Goal: Check status: Check status

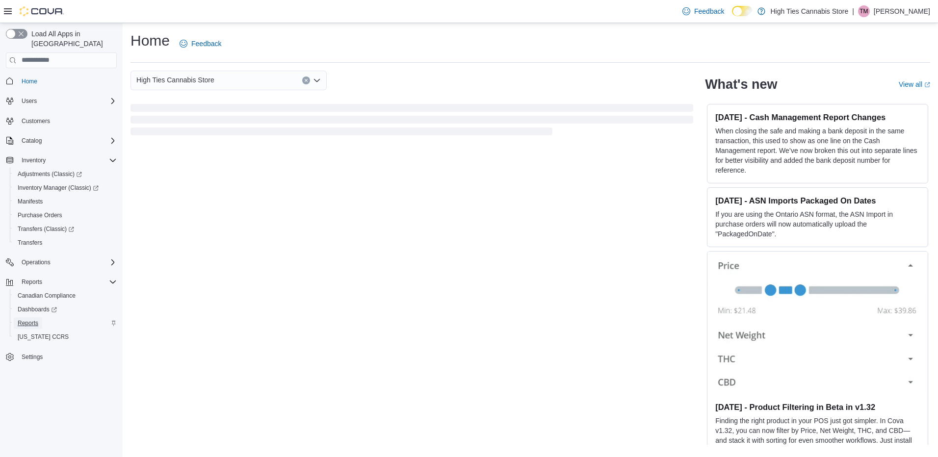
click at [24, 319] on span "Reports" at bounding box center [28, 323] width 21 height 8
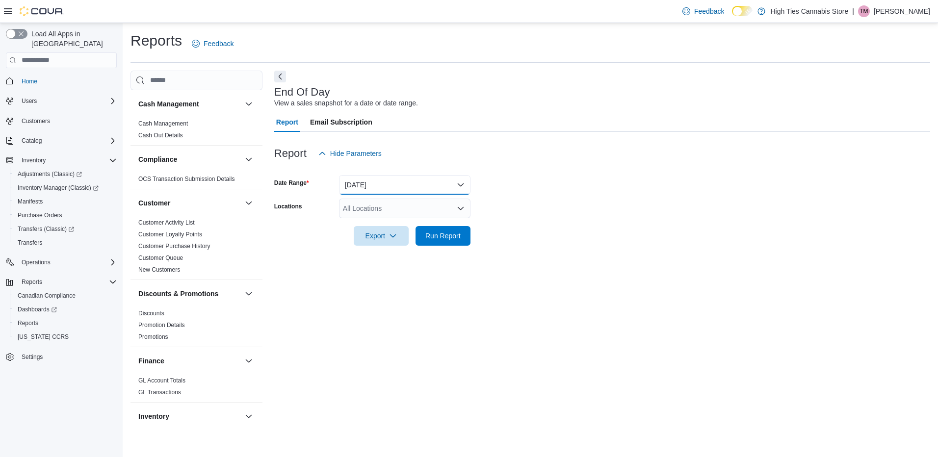
click at [390, 184] on button "[DATE]" at bounding box center [404, 185] width 131 height 20
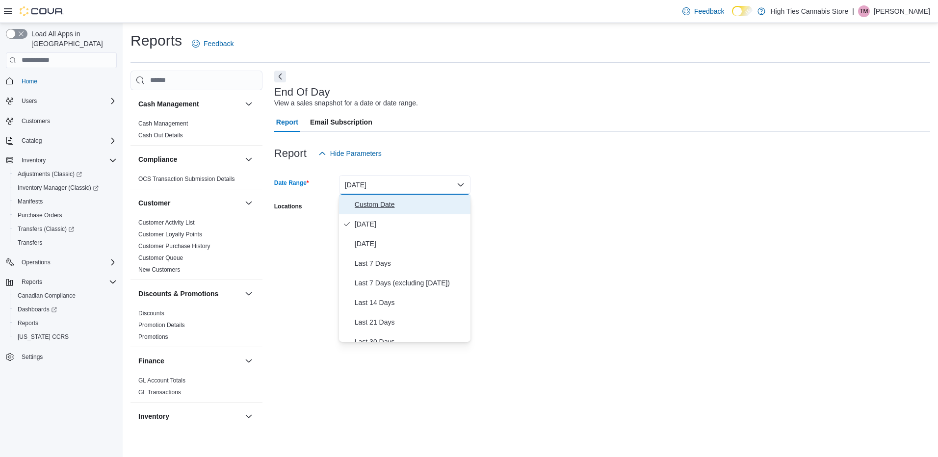
click at [381, 203] on span "Custom Date" at bounding box center [411, 205] width 112 height 12
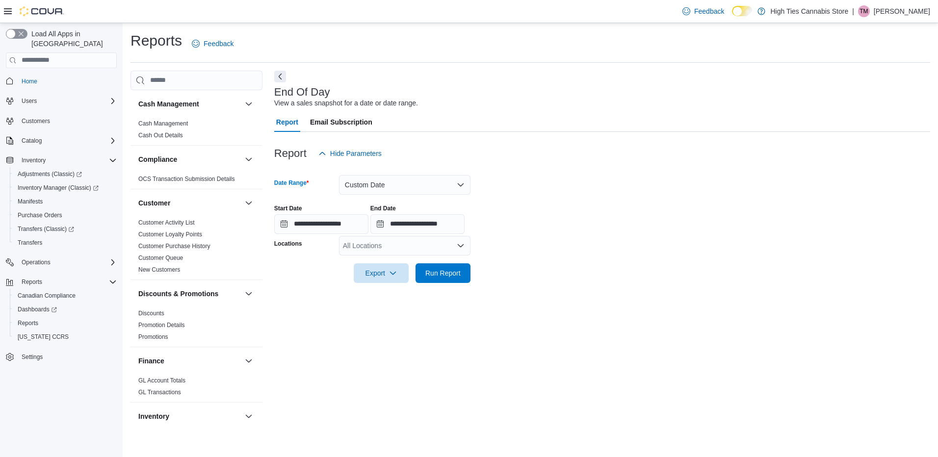
click at [376, 251] on div "All Locations" at bounding box center [404, 246] width 131 height 20
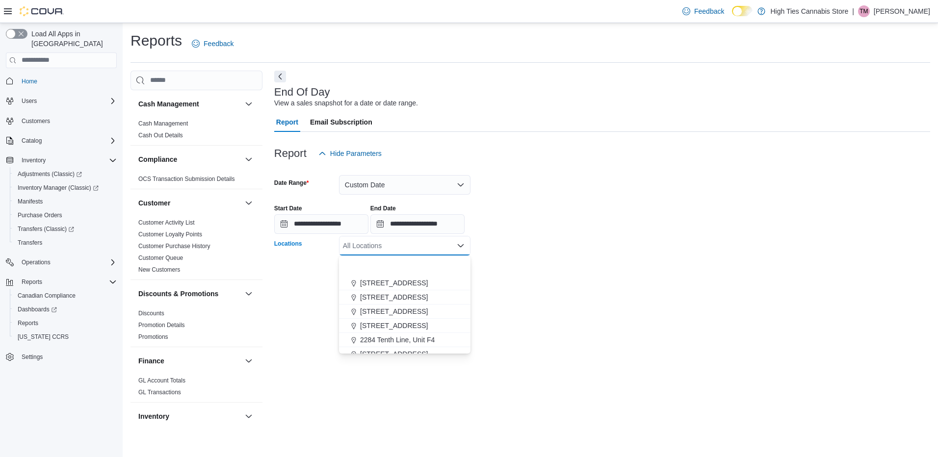
scroll to position [98, 0]
click at [394, 322] on span "[STREET_ADDRESS][PERSON_NAME]" at bounding box center [422, 321] width 125 height 10
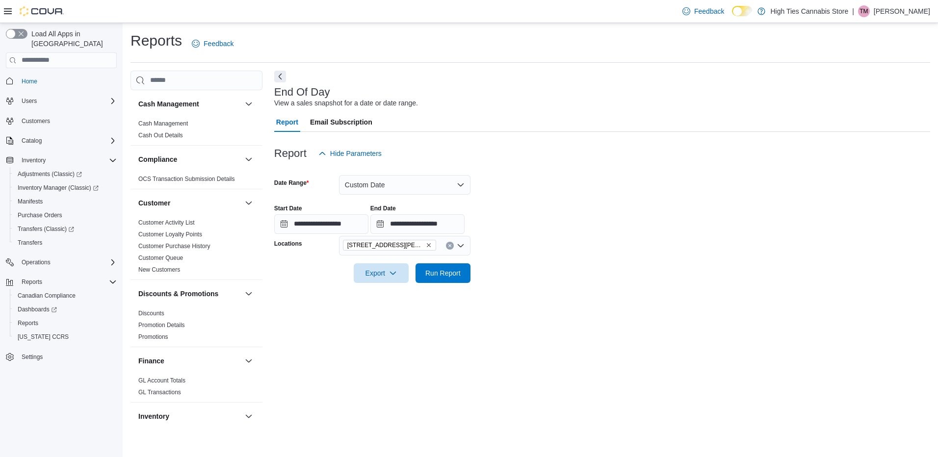
click at [624, 188] on form "**********" at bounding box center [602, 223] width 656 height 120
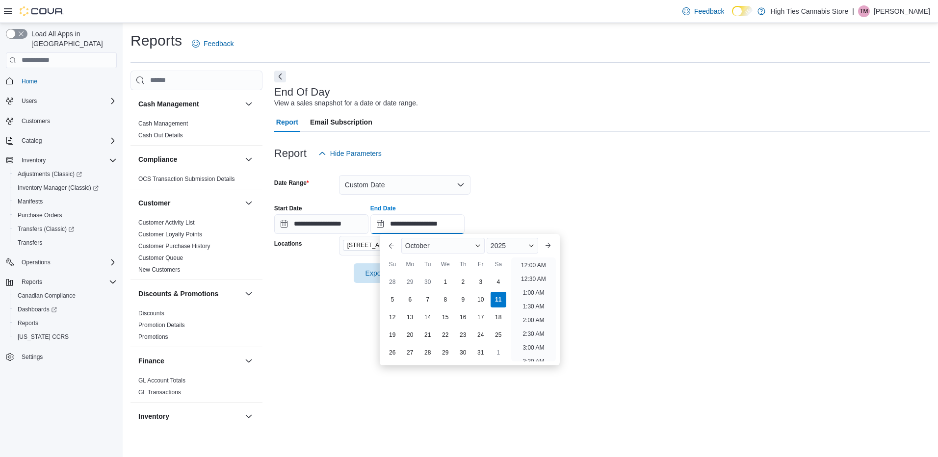
click at [445, 224] on input "**********" at bounding box center [417, 224] width 94 height 20
click at [463, 302] on div "9" at bounding box center [462, 299] width 17 height 17
type input "**********"
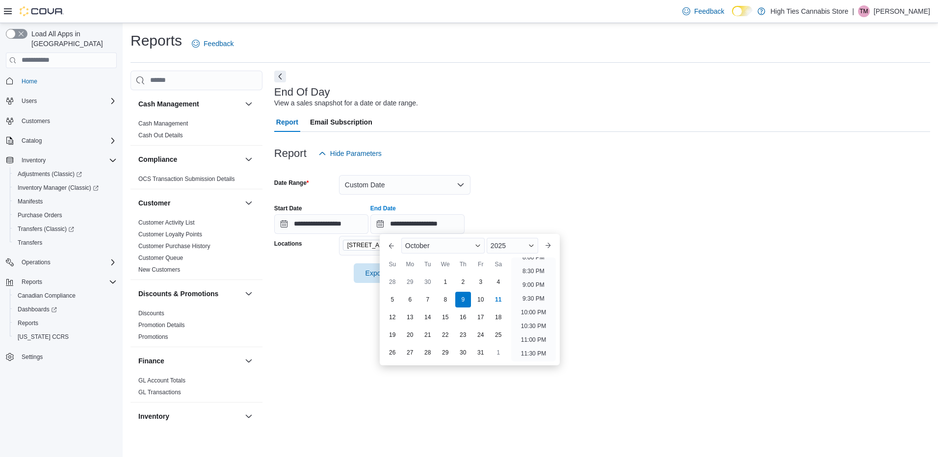
click at [623, 151] on div "Report Hide Parameters" at bounding box center [602, 154] width 656 height 20
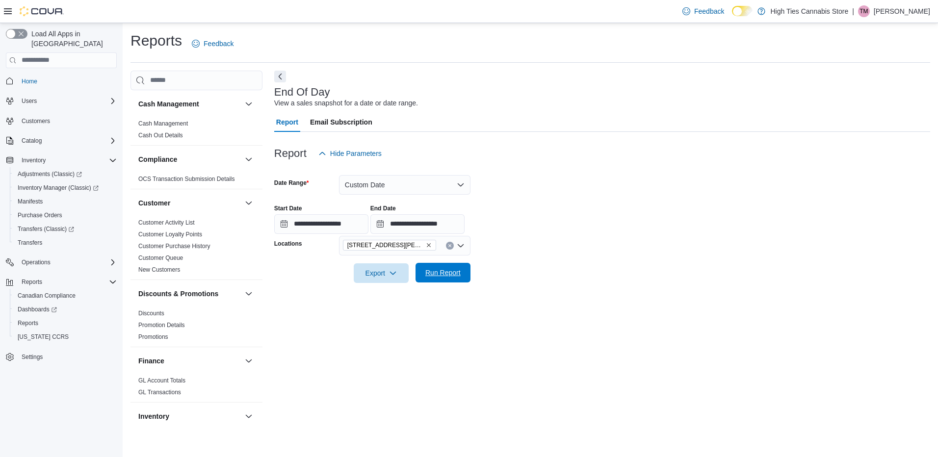
click at [441, 274] on span "Run Report" at bounding box center [442, 273] width 35 height 10
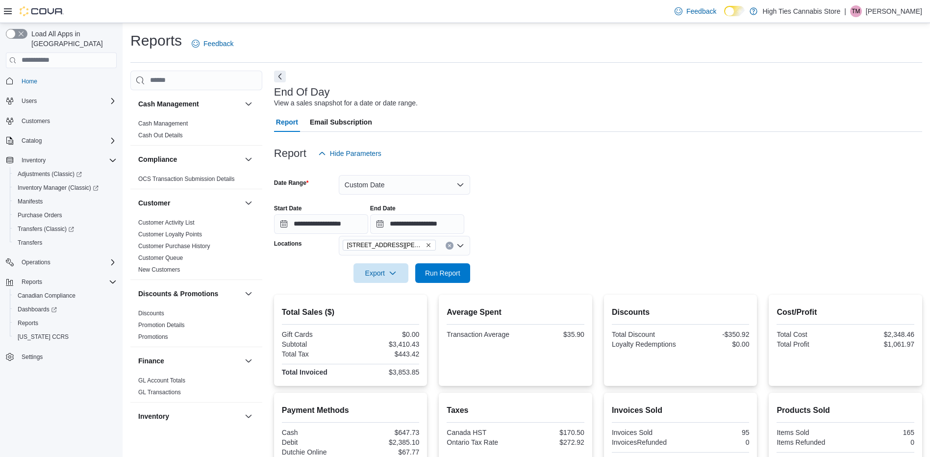
scroll to position [160, 0]
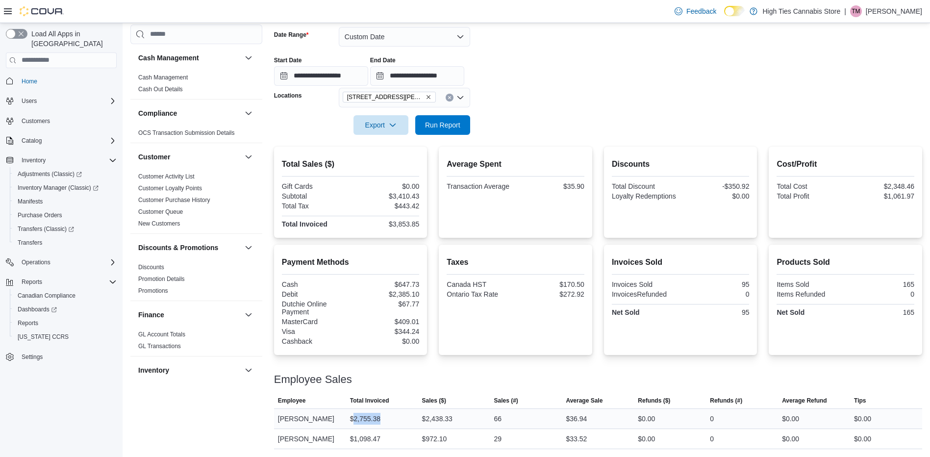
drag, startPoint x: 385, startPoint y: 408, endPoint x: 355, endPoint y: 413, distance: 30.7
click at [355, 413] on div "$2,755.38" at bounding box center [382, 419] width 72 height 20
copy div "2,755.38"
drag, startPoint x: 599, startPoint y: 409, endPoint x: 574, endPoint y: 414, distance: 25.4
click at [574, 414] on div "$36.94" at bounding box center [598, 419] width 72 height 20
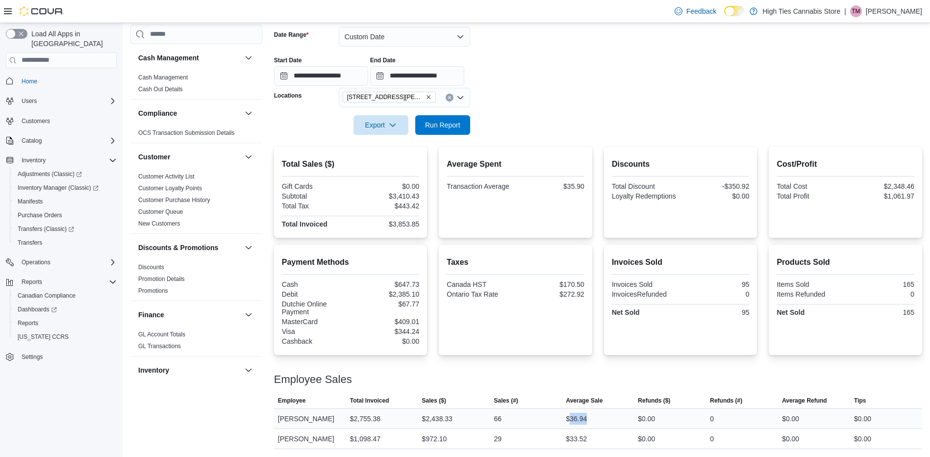
copy div "36.94"
drag, startPoint x: 386, startPoint y: 433, endPoint x: 355, endPoint y: 438, distance: 32.2
click at [355, 438] on div "$1,098.47" at bounding box center [382, 439] width 72 height 20
copy div "1,098.47"
drag, startPoint x: 597, startPoint y: 430, endPoint x: 573, endPoint y: 441, distance: 27.0
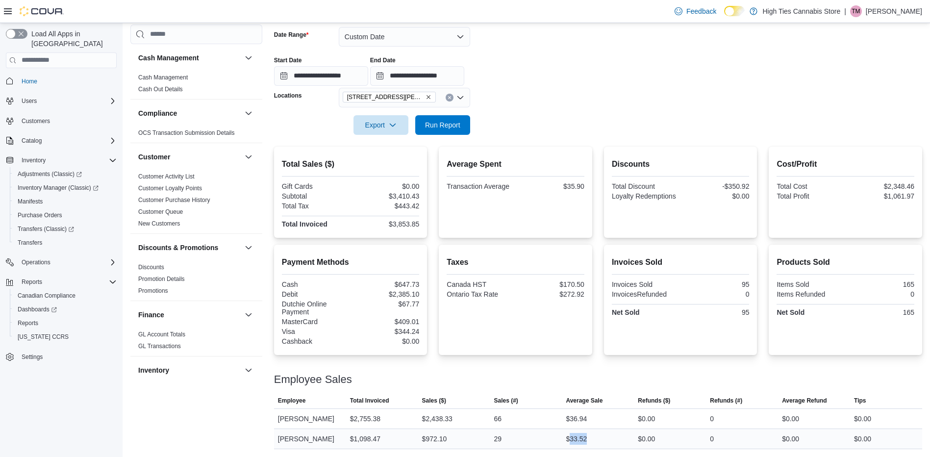
click at [573, 441] on div "$33.52" at bounding box center [598, 439] width 72 height 20
copy div "33.52"
click at [307, 66] on input "**********" at bounding box center [321, 76] width 94 height 20
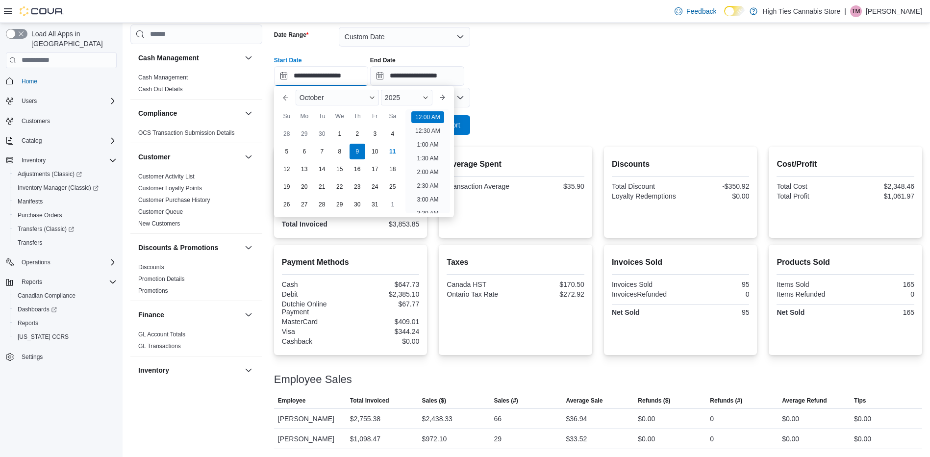
scroll to position [30, 0]
click at [372, 143] on div "10" at bounding box center [374, 151] width 17 height 17
type input "**********"
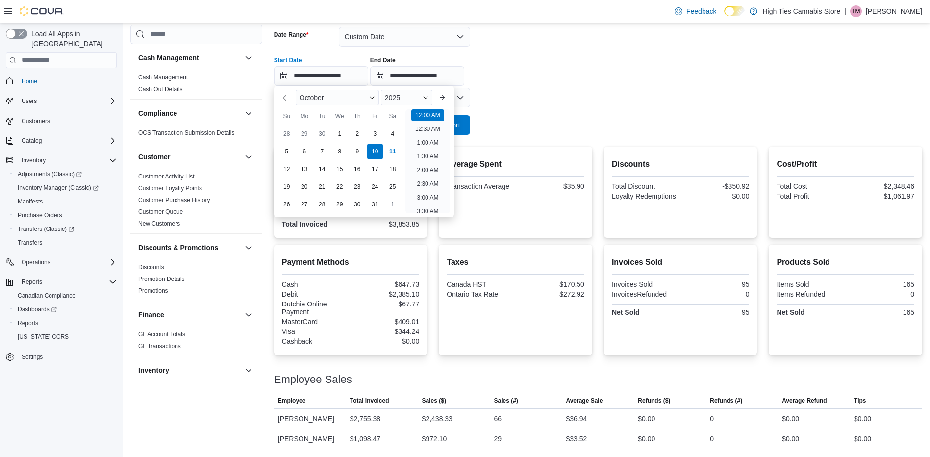
drag, startPoint x: 613, startPoint y: 77, endPoint x: 505, endPoint y: 102, distance: 111.2
click at [611, 77] on form "**********" at bounding box center [598, 75] width 648 height 120
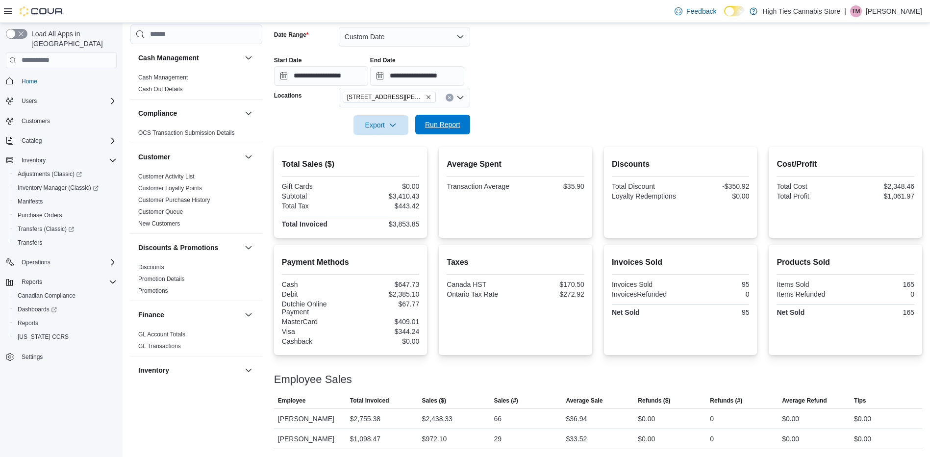
click at [444, 120] on span "Run Report" at bounding box center [442, 125] width 35 height 10
drag, startPoint x: 391, startPoint y: 407, endPoint x: 355, endPoint y: 410, distance: 36.4
click at [355, 410] on div "$3,155.15" at bounding box center [382, 419] width 72 height 20
copy div "3,155.15"
drag, startPoint x: 607, startPoint y: 403, endPoint x: 573, endPoint y: 413, distance: 35.2
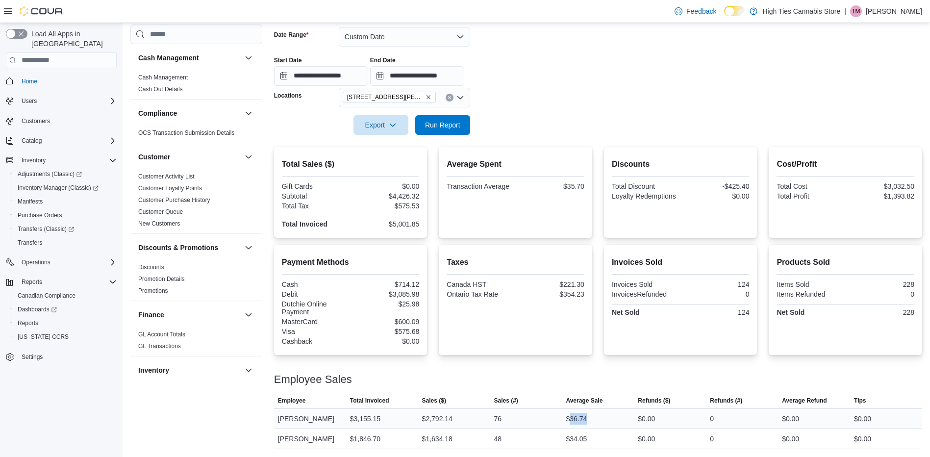
click at [573, 413] on div "$36.74" at bounding box center [598, 419] width 72 height 20
copy div "36.74"
drag, startPoint x: 391, startPoint y: 435, endPoint x: 356, endPoint y: 438, distance: 35.9
click at [356, 438] on div "$1,846.70" at bounding box center [382, 439] width 72 height 20
copy div "1,846.70"
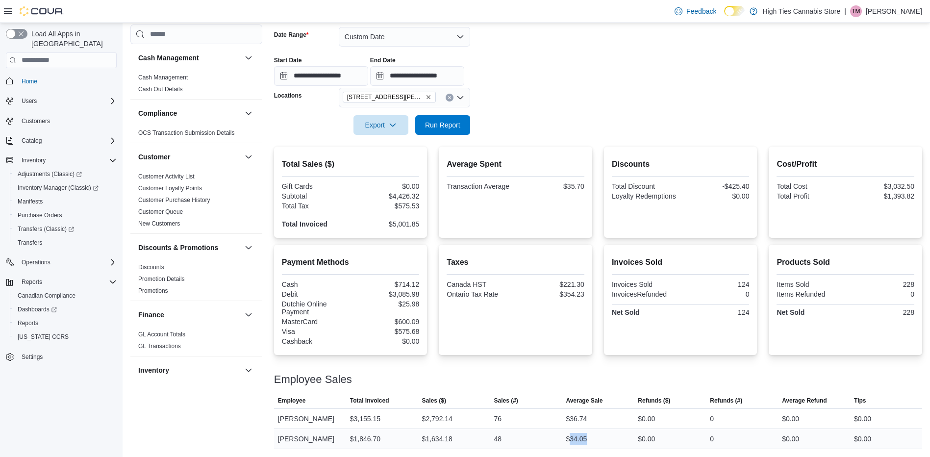
drag, startPoint x: 605, startPoint y: 434, endPoint x: 573, endPoint y: 441, distance: 32.6
click at [573, 441] on div "$34.05" at bounding box center [598, 439] width 72 height 20
copy div "34.05"
